Goal: Complete application form: Complete application form

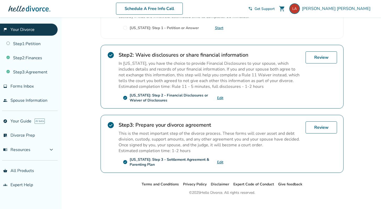
scroll to position [145, 0]
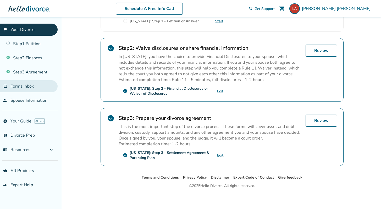
click at [32, 85] on span "Forms Inbox" at bounding box center [21, 86] width 23 height 6
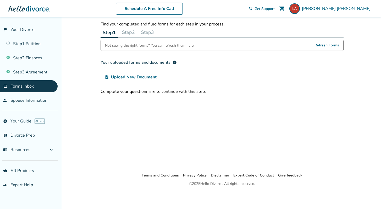
scroll to position [17, 0]
click at [35, 74] on link "Step 3 : Agreement" at bounding box center [29, 72] width 58 height 12
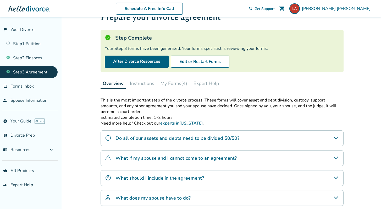
scroll to position [20, 0]
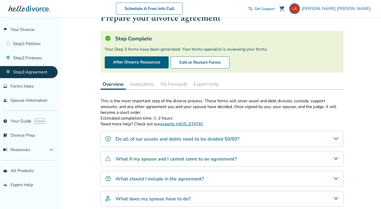
click at [173, 85] on button "My Forms (4)" at bounding box center [173, 84] width 31 height 10
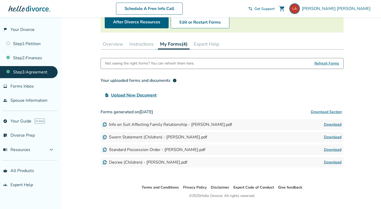
scroll to position [60, 0]
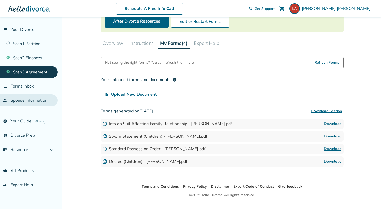
click at [41, 103] on link "people Spouse Information" at bounding box center [29, 100] width 58 height 12
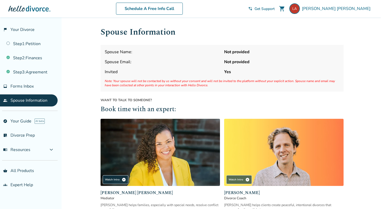
click at [246, 51] on strong "Not provided" at bounding box center [281, 52] width 115 height 6
click at [246, 52] on strong "Not provided" at bounding box center [281, 52] width 115 height 6
